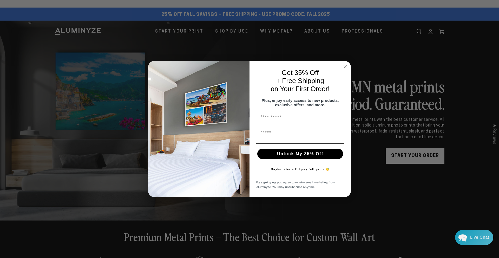
click at [344, 65] on icon "Close dialog" at bounding box center [345, 66] width 3 height 3
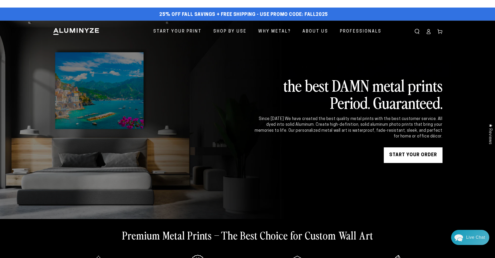
click at [421, 153] on link "START YOUR Order" at bounding box center [413, 155] width 59 height 16
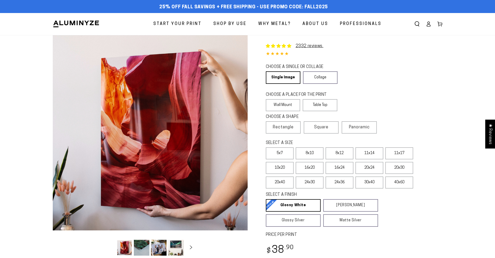
select select "**********"
click at [364, 128] on span "Panoramic" at bounding box center [359, 127] width 21 height 4
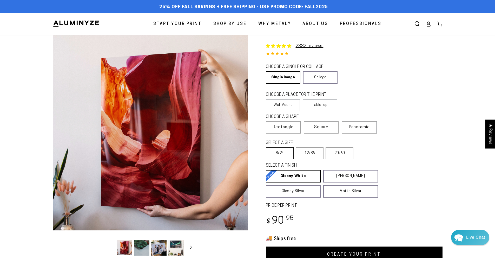
click at [283, 153] on label "8x24" at bounding box center [280, 153] width 28 height 12
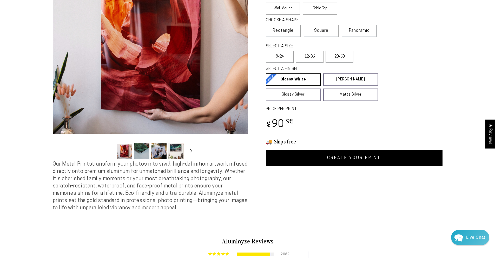
scroll to position [97, 0]
click at [348, 158] on link "CREATE YOUR PRINT" at bounding box center [354, 157] width 177 height 16
